Goal: Communication & Community: Answer question/provide support

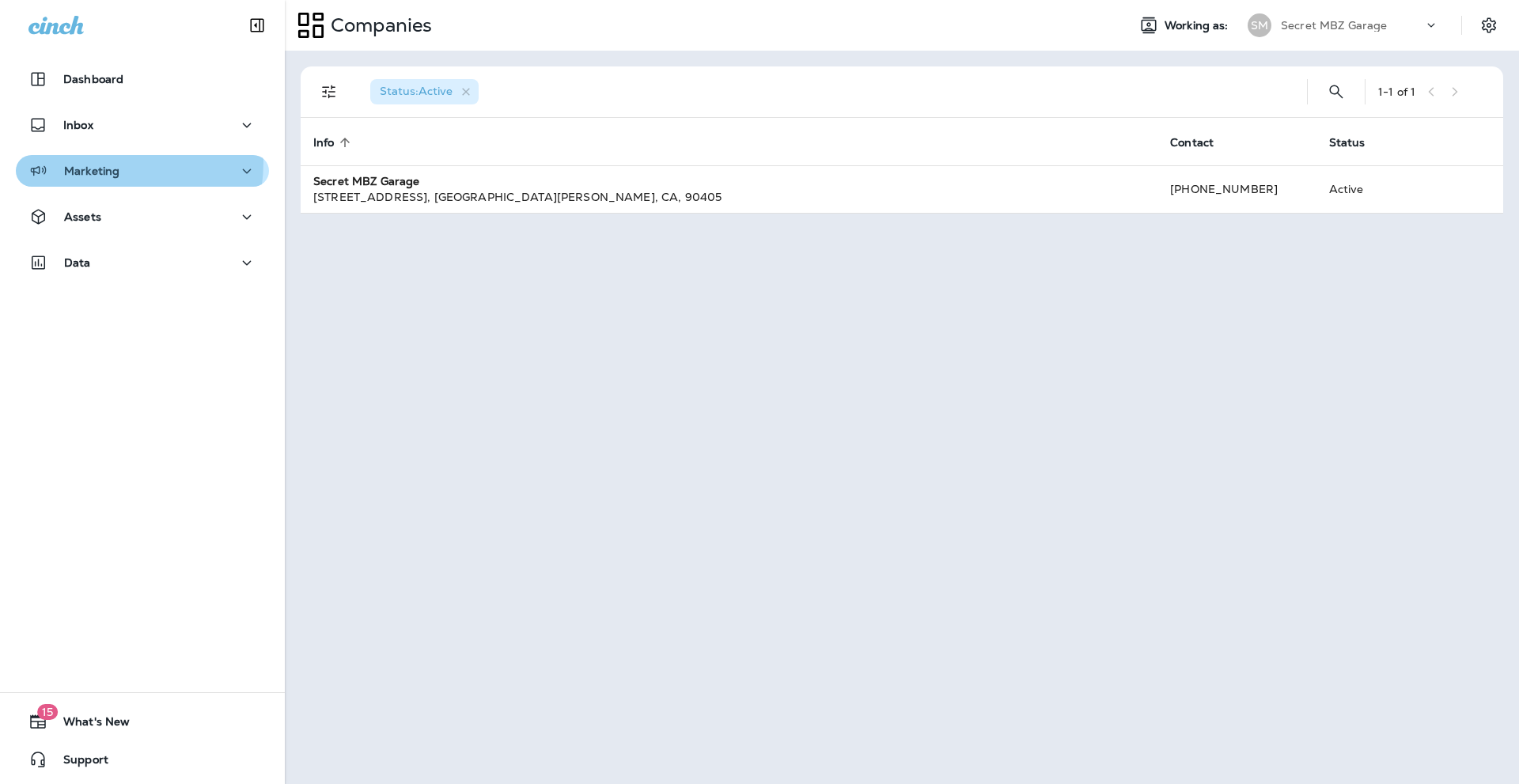
click at [77, 161] on div "Marketing" at bounding box center [73, 171] width 91 height 20
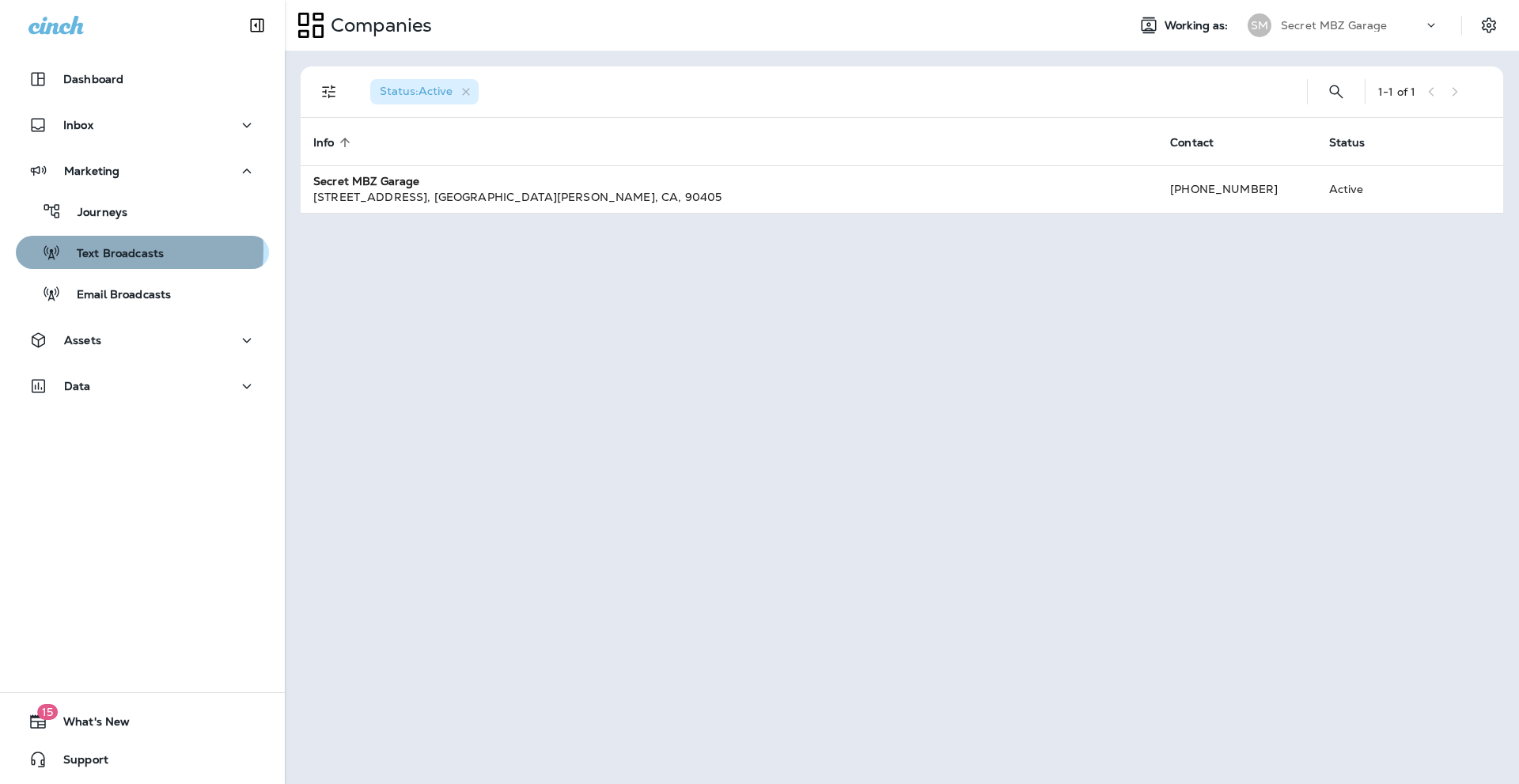
click at [108, 250] on p "Text Broadcasts" at bounding box center [113, 254] width 103 height 15
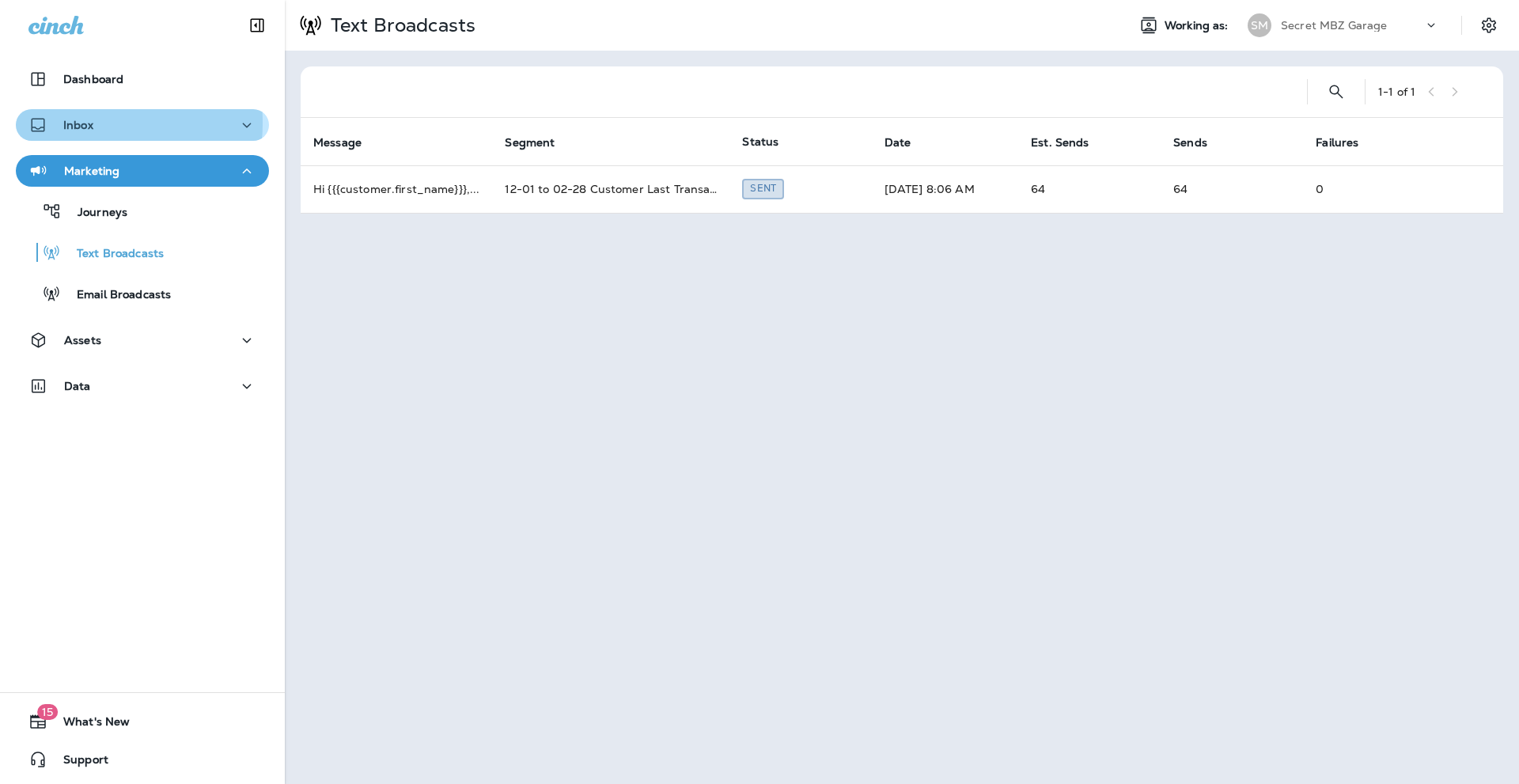
click at [73, 123] on p "Inbox" at bounding box center [78, 125] width 30 height 13
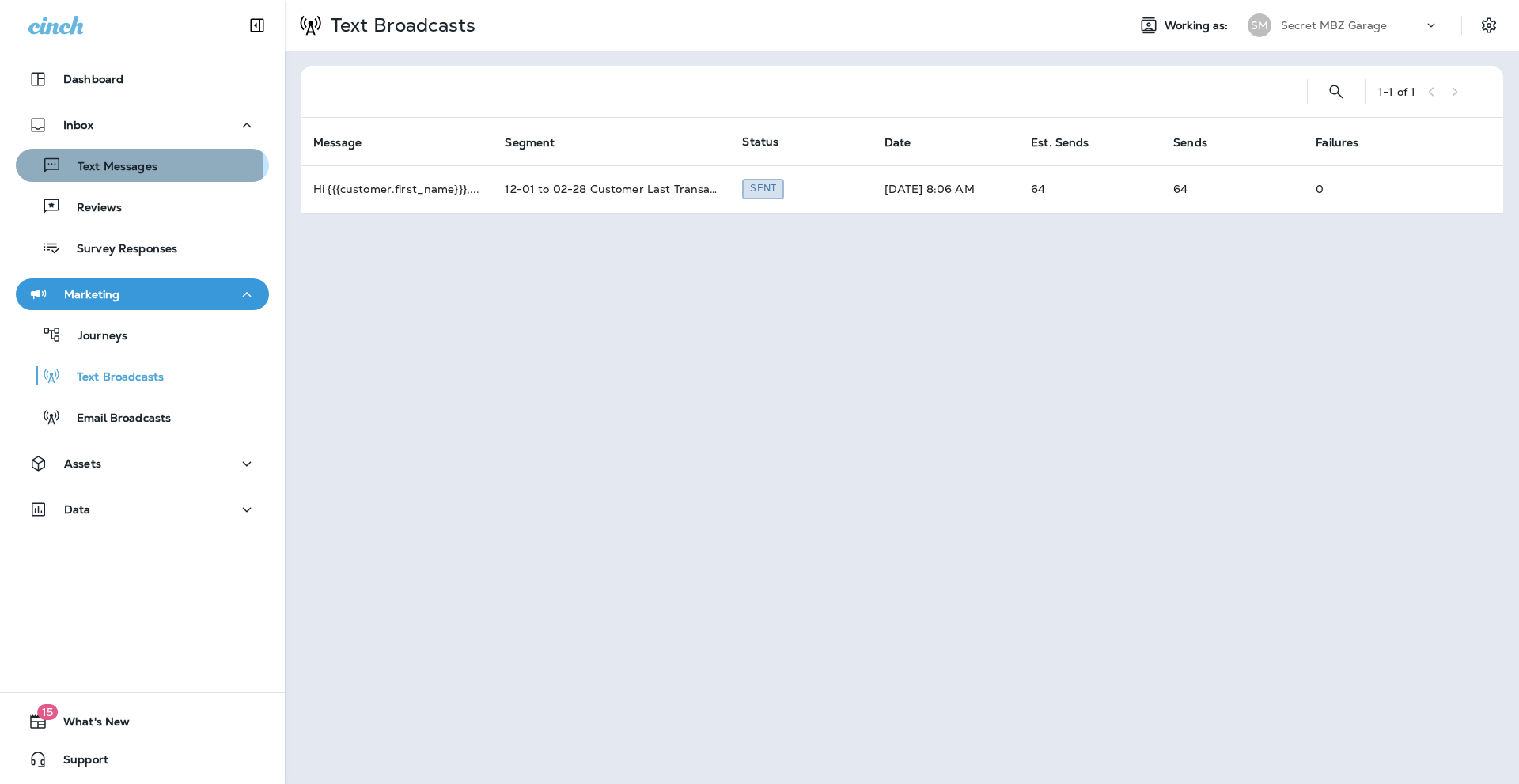
click at [117, 169] on p "Text Messages" at bounding box center [109, 167] width 96 height 15
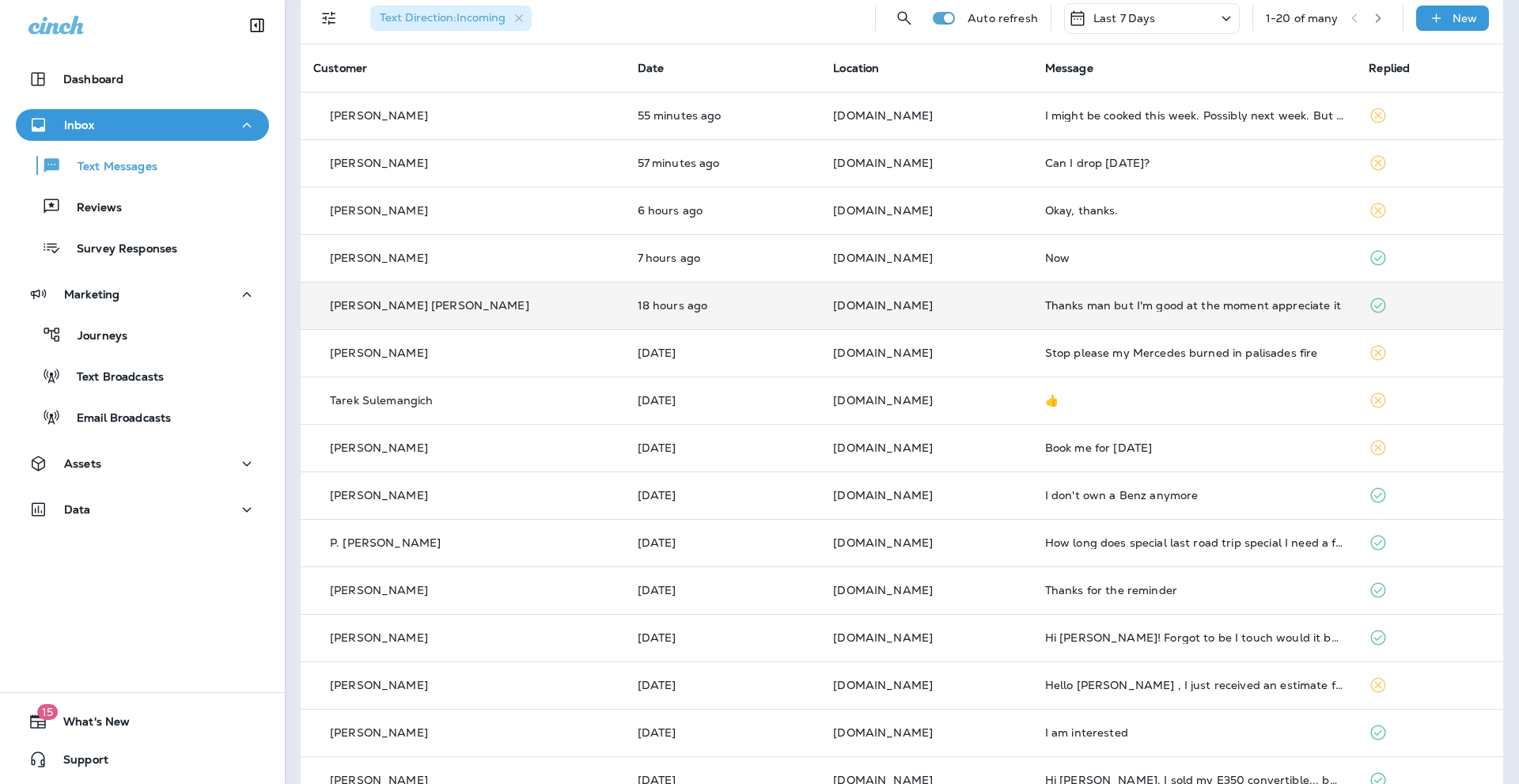
scroll to position [105, 0]
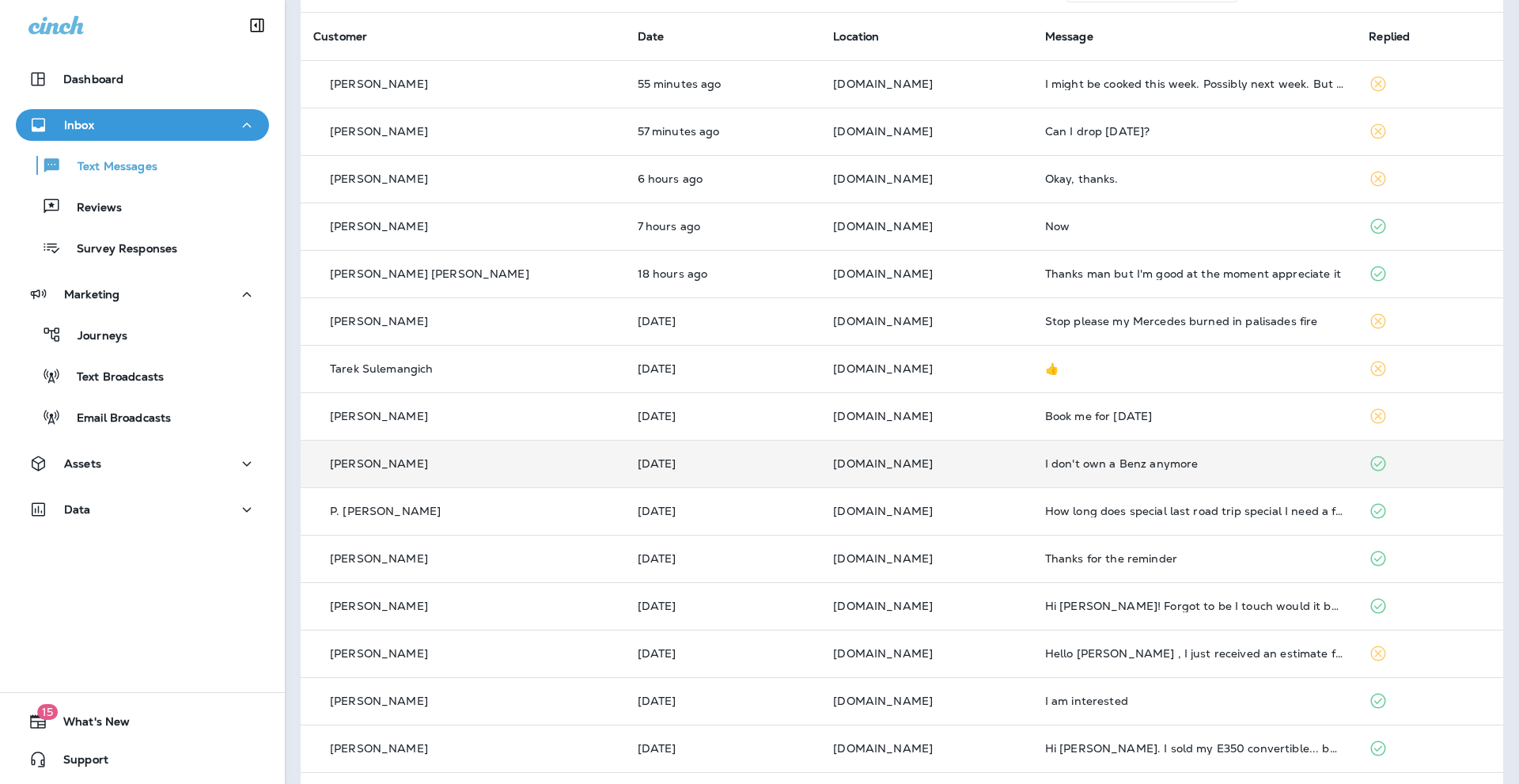
click at [1143, 464] on div "I don't own a Benz anymore" at bounding box center [1195, 463] width 299 height 13
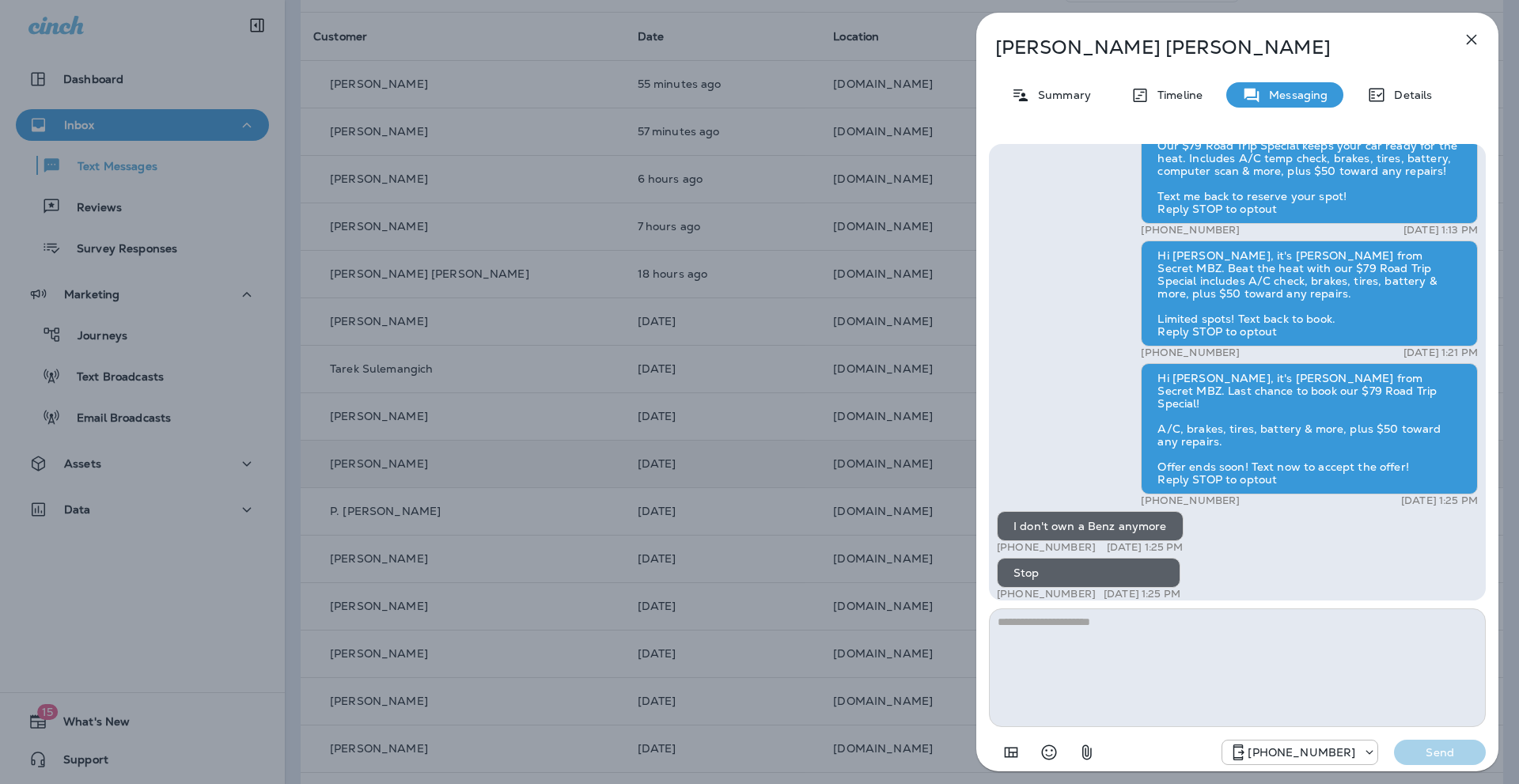
scroll to position [-126, 0]
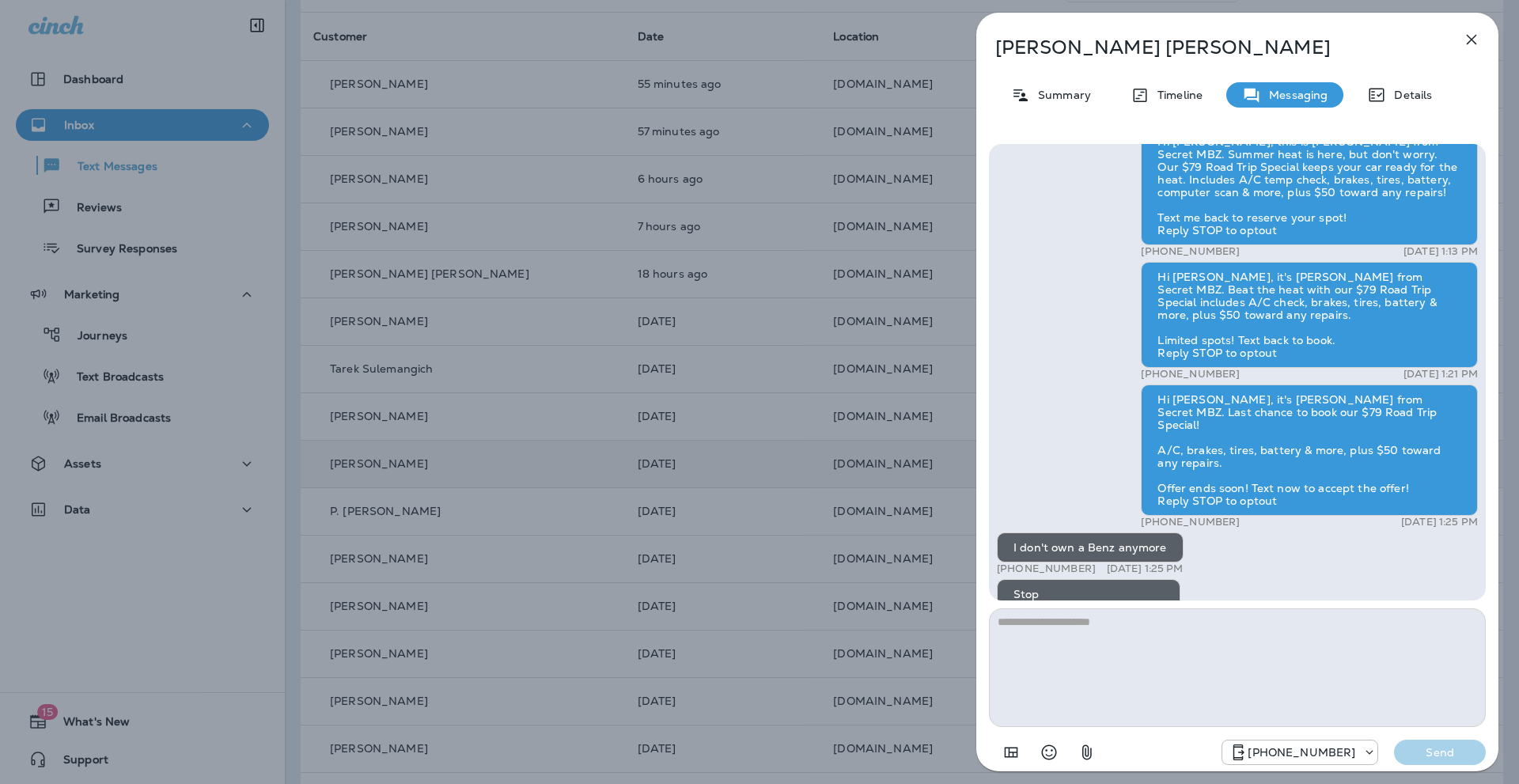
click at [1471, 35] on icon "button" at bounding box center [1471, 39] width 19 height 19
